Goal: Task Accomplishment & Management: Manage account settings

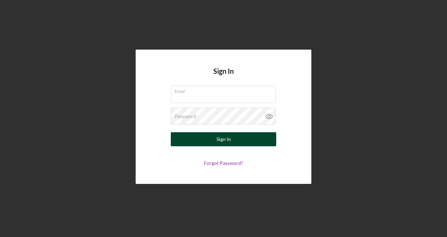
type input "[EMAIL_ADDRESS][DOMAIN_NAME]"
click at [223, 139] on div "Sign In" at bounding box center [224, 139] width 14 height 14
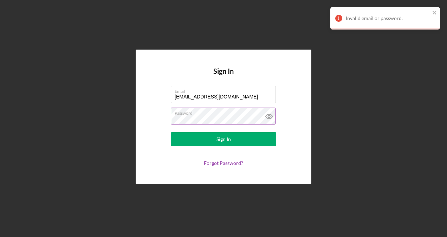
click at [268, 117] on icon at bounding box center [269, 116] width 2 height 2
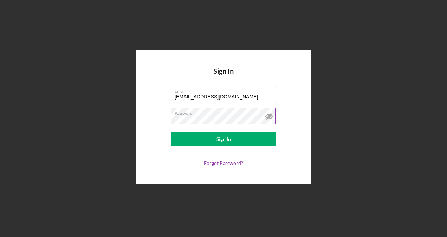
click at [171, 132] on button "Sign In" at bounding box center [224, 139] width 106 height 14
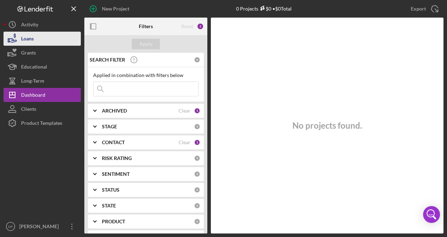
click at [36, 42] on button "Loans" at bounding box center [42, 39] width 77 height 14
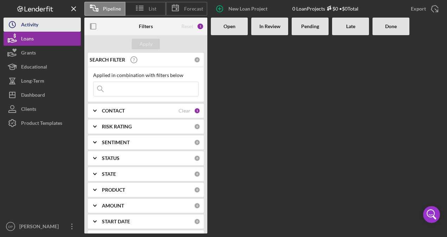
click at [36, 26] on div "Activity" at bounding box center [29, 26] width 17 height 16
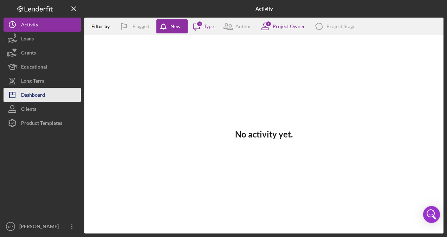
click at [47, 95] on button "Icon/Dashboard Dashboard" at bounding box center [42, 95] width 77 height 14
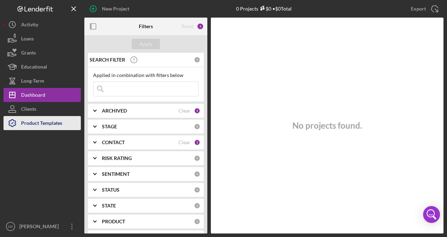
click at [46, 118] on div "Product Templates" at bounding box center [41, 124] width 41 height 16
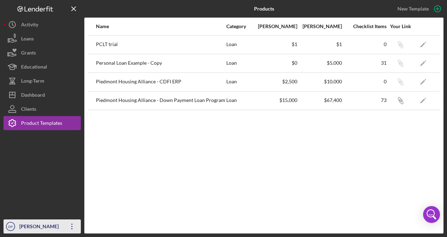
click at [71, 227] on icon "Icon/Overflow" at bounding box center [72, 227] width 18 height 18
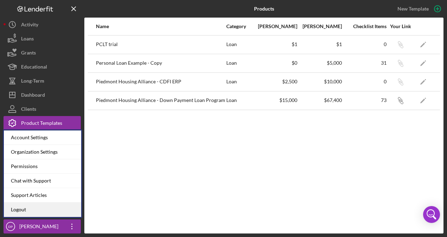
click at [26, 211] on link "Logout" at bounding box center [42, 210] width 77 height 14
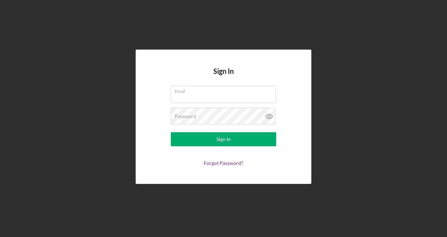
type input "[EMAIL_ADDRESS][DOMAIN_NAME]"
